Goal: Task Accomplishment & Management: Complete application form

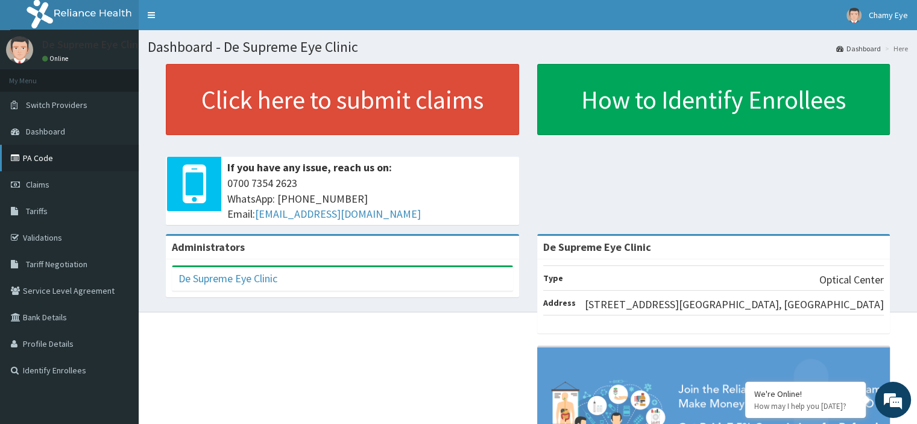
click at [82, 155] on link "PA Code" at bounding box center [69, 158] width 139 height 27
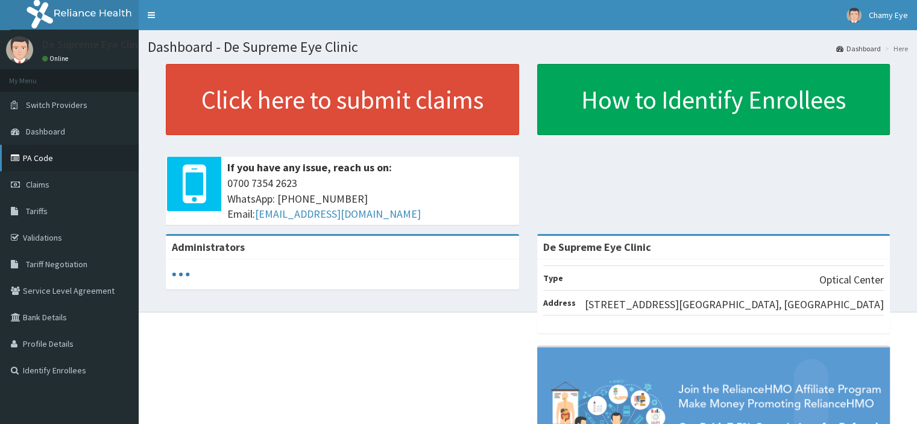
click at [48, 162] on link "PA Code" at bounding box center [69, 158] width 139 height 27
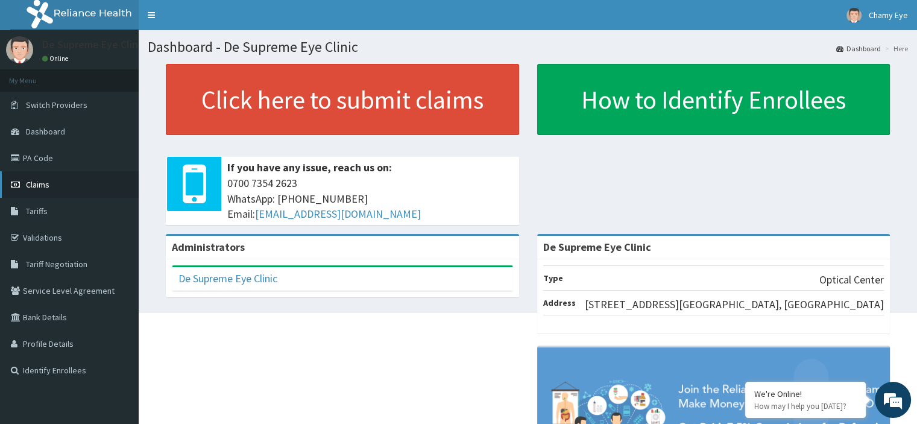
click at [51, 185] on link "Claims" at bounding box center [69, 184] width 139 height 27
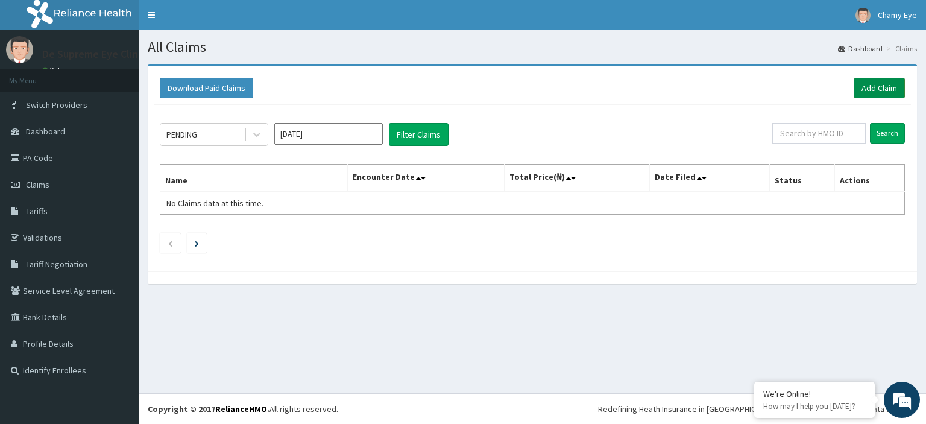
click at [872, 89] on link "Add Claim" at bounding box center [879, 88] width 51 height 21
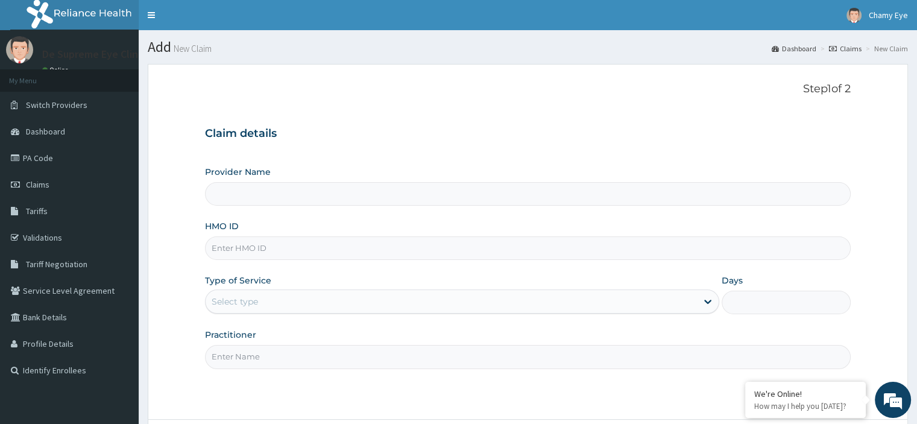
click at [289, 251] on input "HMO ID" at bounding box center [527, 248] width 645 height 24
paste input "HMN/10003/A"
type input "HMN/10003/A"
type input "De Supreme Eye Clinic"
type input "HMN/10003/A"
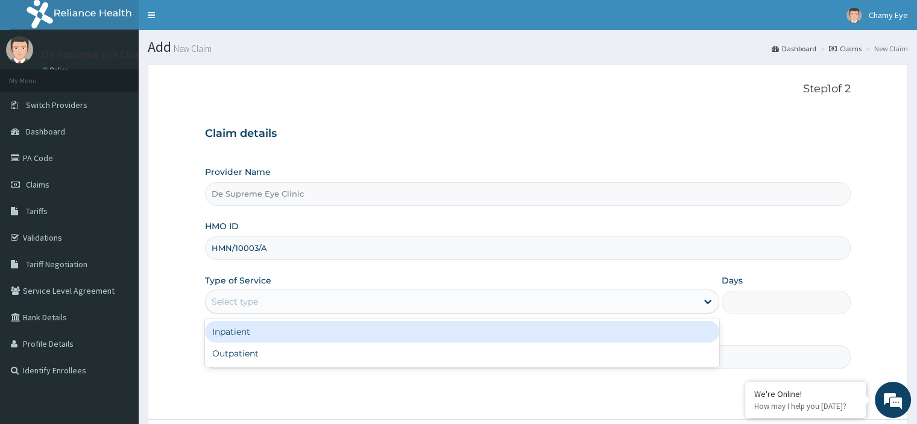
click at [253, 358] on div "Outpatient" at bounding box center [462, 353] width 514 height 22
type input "1"
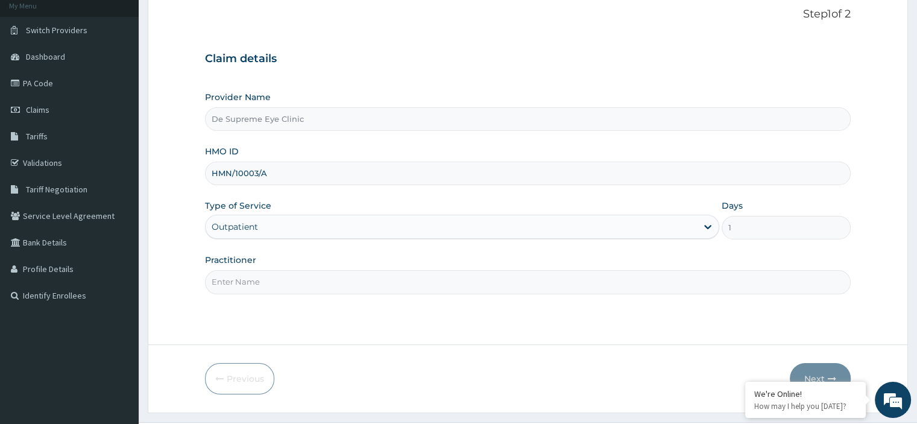
scroll to position [103, 0]
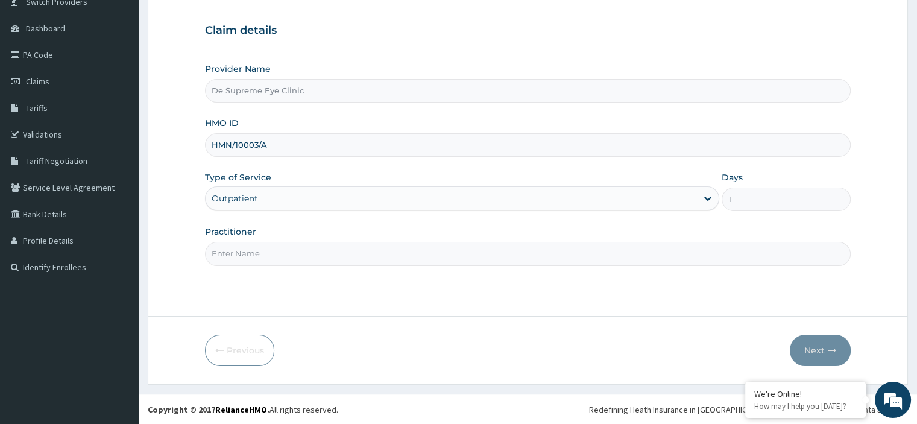
click at [282, 247] on input "Practitioner" at bounding box center [527, 254] width 645 height 24
type input "[PERSON_NAME]"
click at [818, 346] on button "Next" at bounding box center [820, 350] width 61 height 31
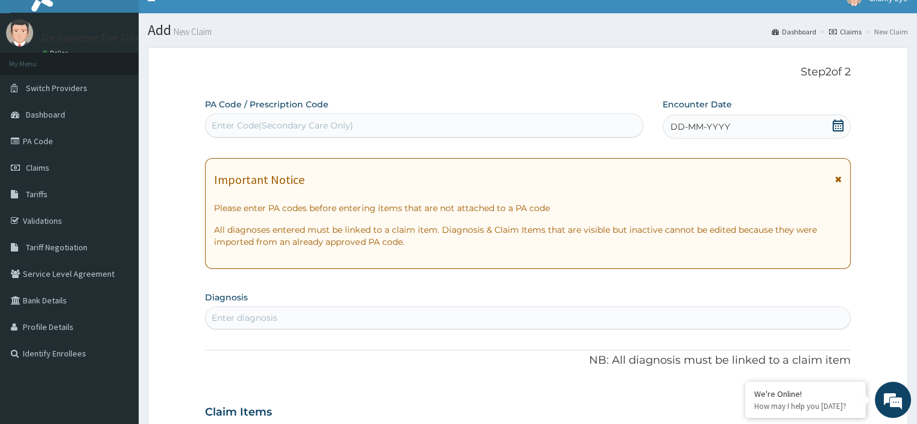
scroll to position [9, 0]
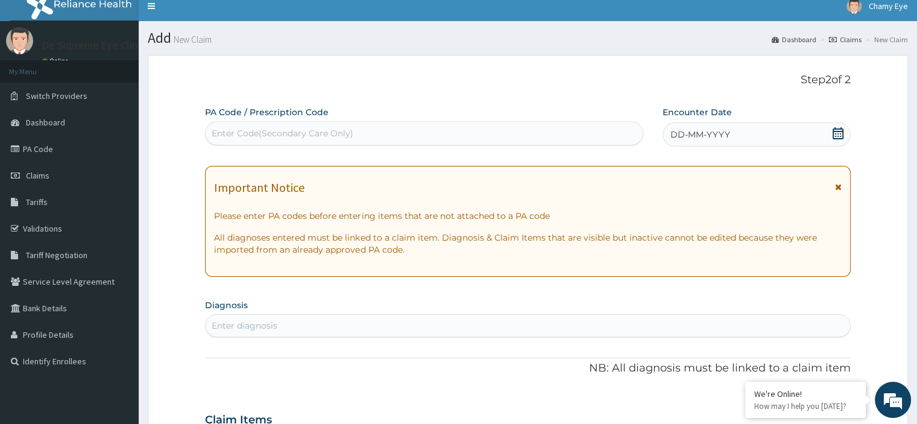
paste input "PA/82B4DA"
type input "PA/82B4DA"
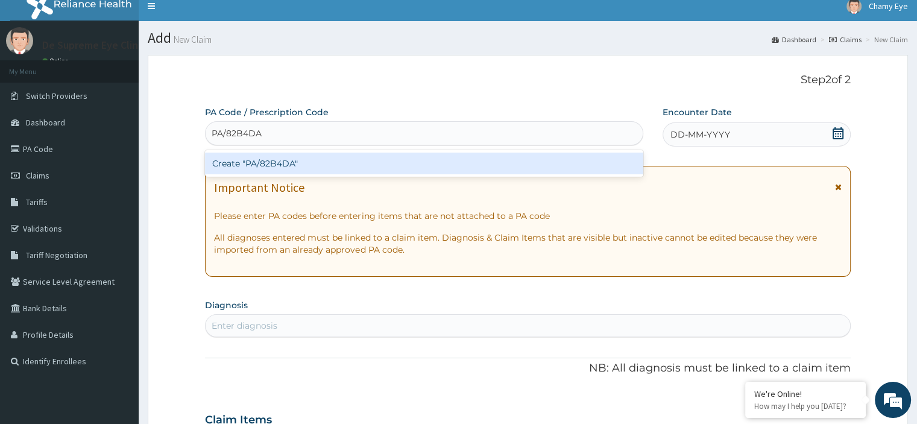
click at [342, 169] on div "Create "PA/82B4DA"" at bounding box center [424, 164] width 438 height 22
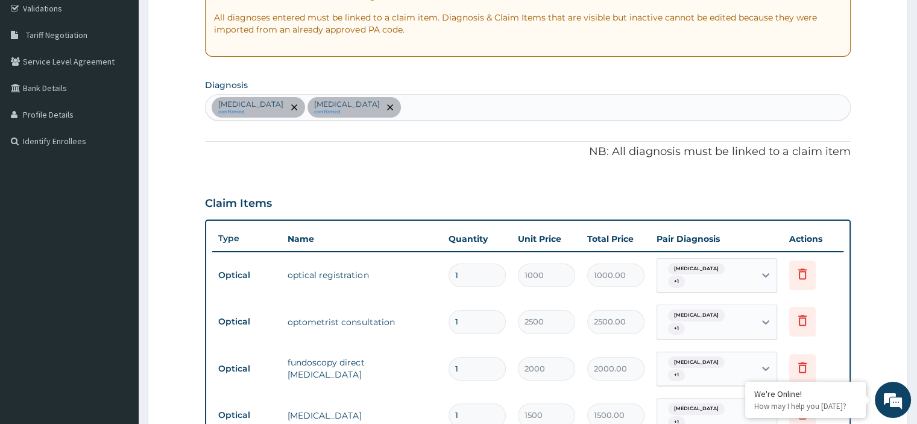
scroll to position [0, 0]
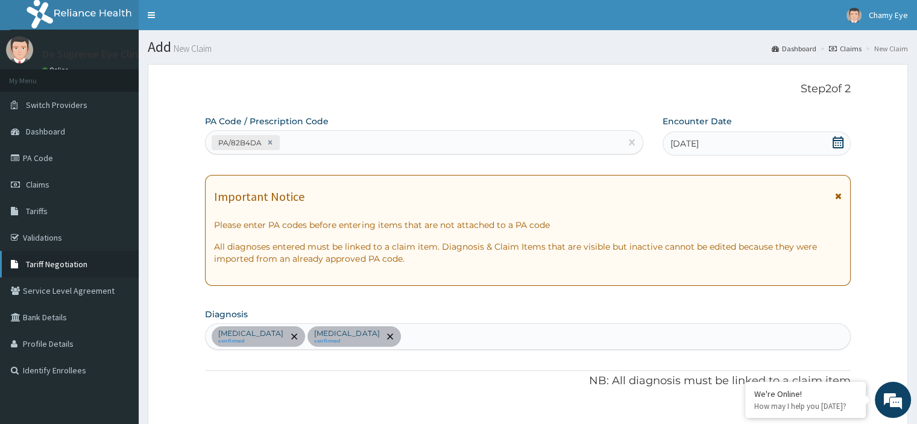
click at [50, 269] on link "Tariff Negotiation" at bounding box center [69, 264] width 139 height 27
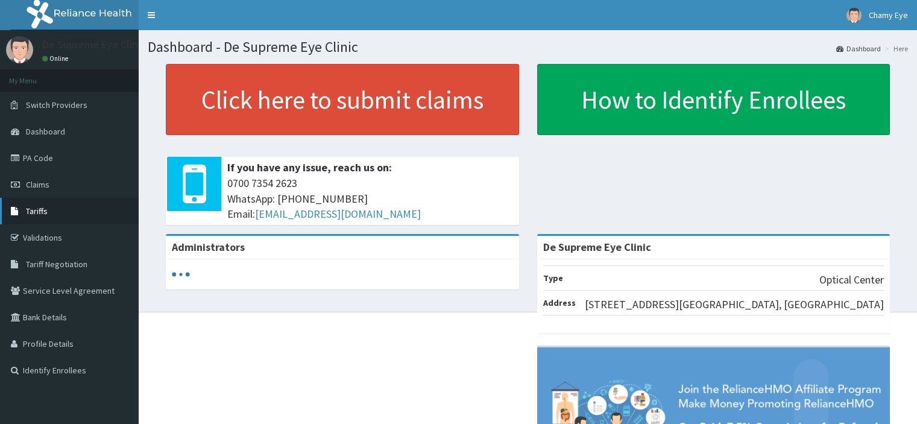
click at [39, 200] on link "Tariffs" at bounding box center [69, 211] width 139 height 27
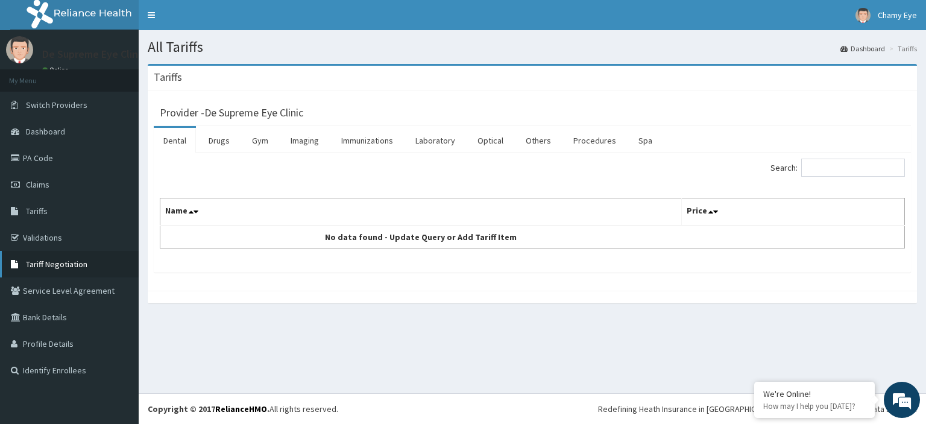
click at [83, 266] on span "Tariff Negotiation" at bounding box center [57, 264] width 62 height 11
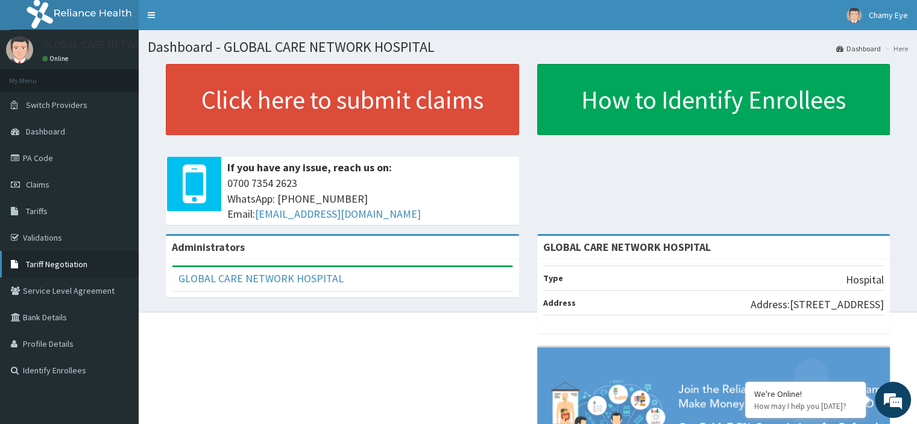
click at [65, 275] on link "Tariff Negotiation" at bounding box center [69, 264] width 139 height 27
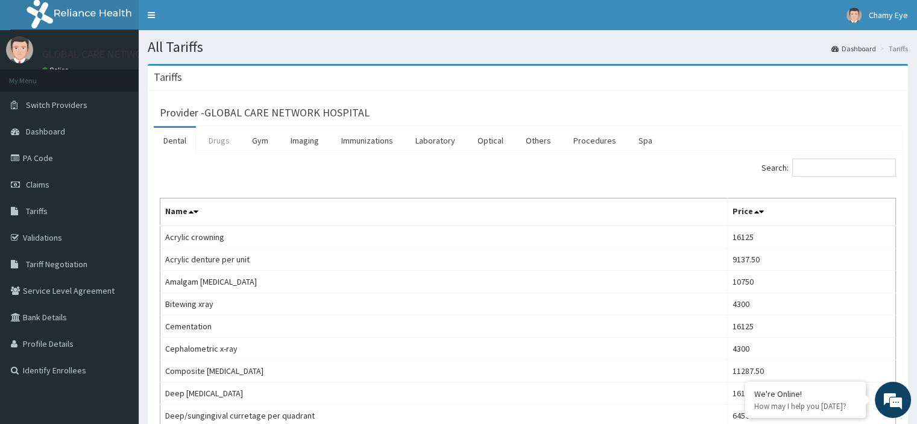
click at [215, 136] on link "Drugs" at bounding box center [219, 140] width 40 height 25
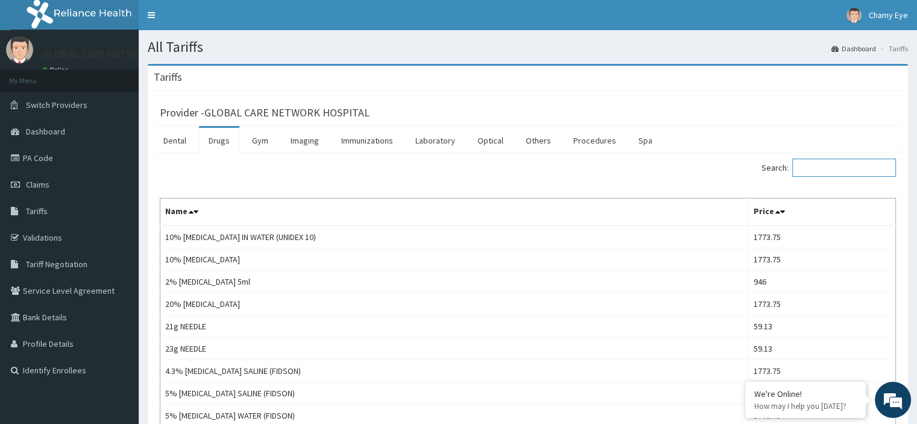
click at [835, 170] on input "Search:" at bounding box center [844, 168] width 104 height 18
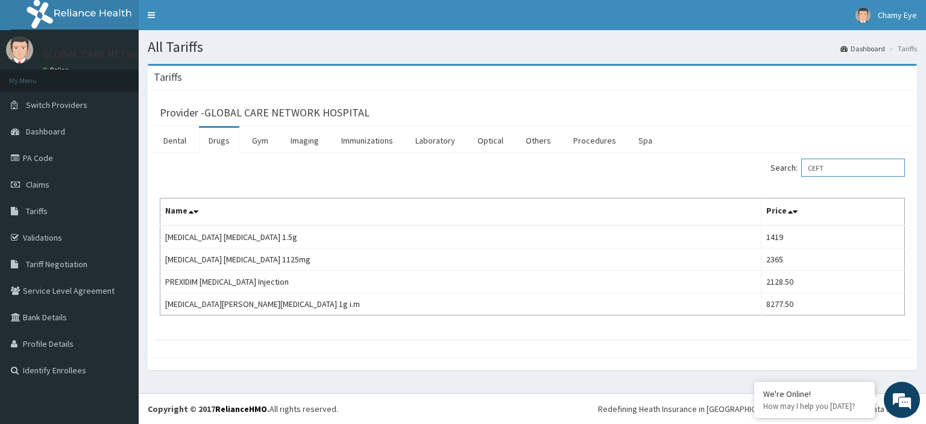
type input "CEFT"
click at [872, 26] on link "Chamy Eye" at bounding box center [887, 15] width 80 height 30
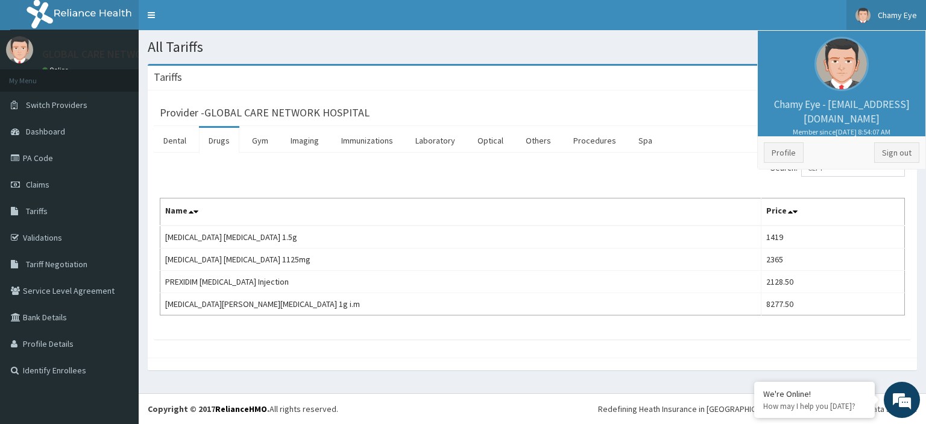
click at [894, 162] on li "Profile Sign out" at bounding box center [842, 152] width 168 height 33
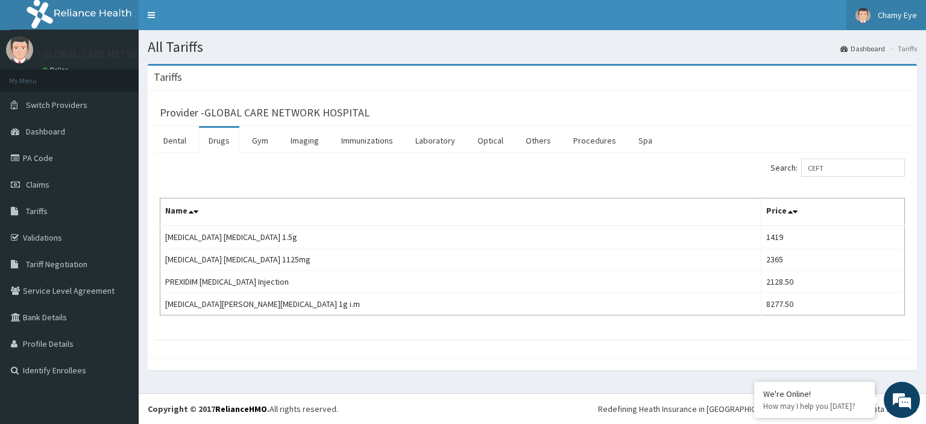
click at [883, 11] on span "Chamy Eye" at bounding box center [897, 15] width 39 height 11
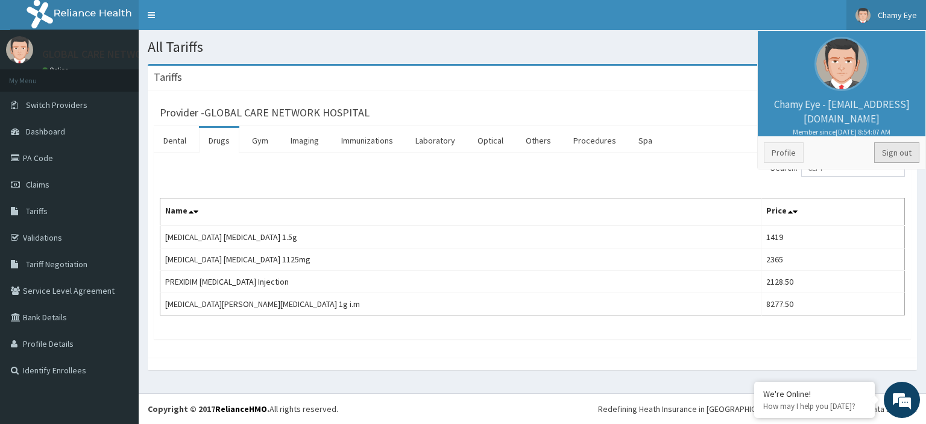
click at [901, 150] on link "Sign out" at bounding box center [896, 152] width 45 height 21
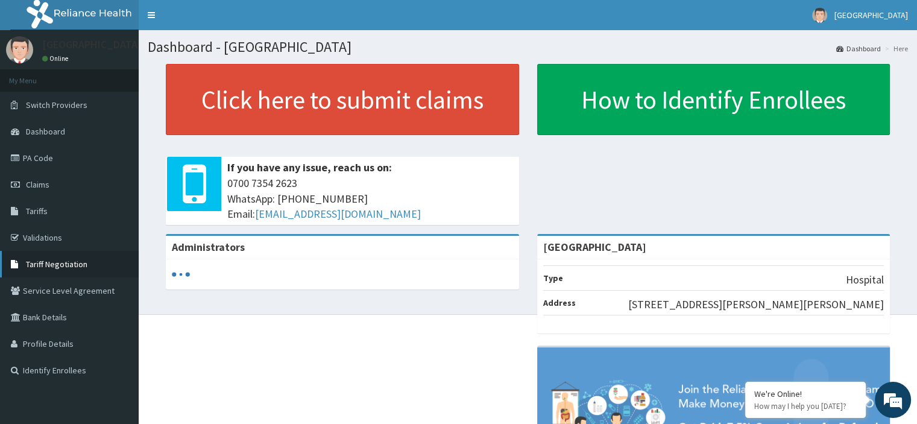
click at [75, 270] on link "Tariff Negotiation" at bounding box center [69, 264] width 139 height 27
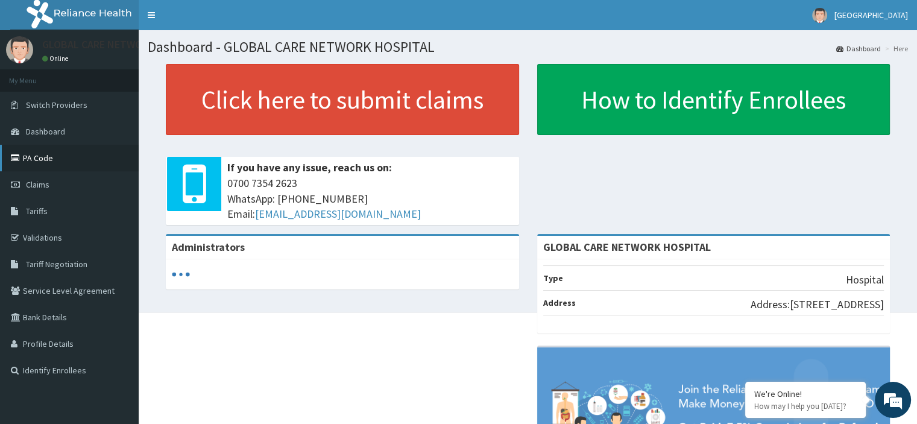
click at [70, 158] on link "PA Code" at bounding box center [69, 158] width 139 height 27
